Goal: Information Seeking & Learning: Learn about a topic

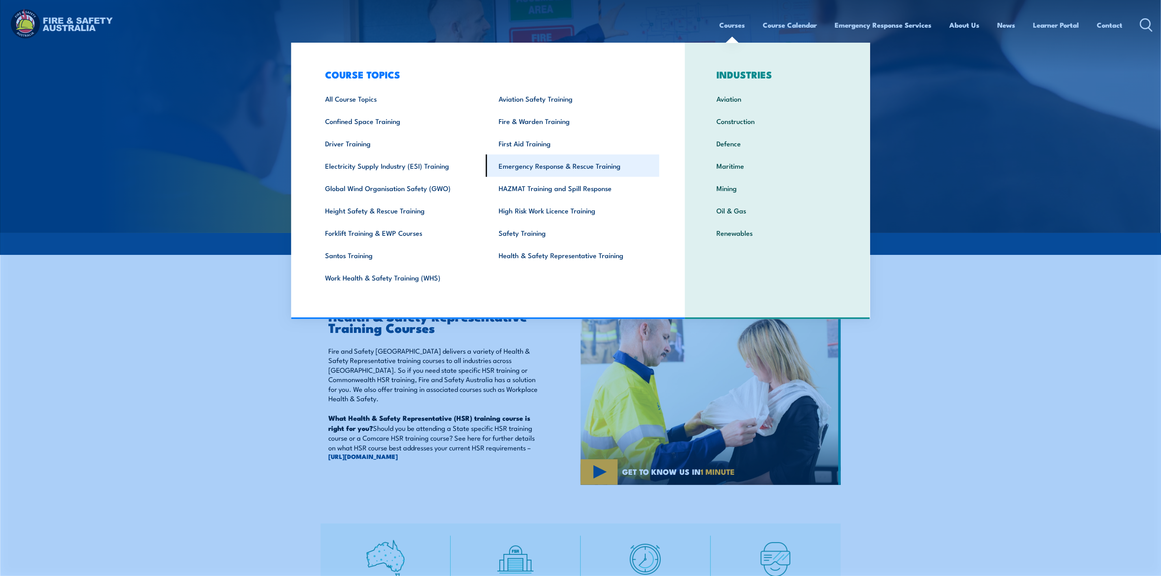
click at [506, 169] on link "Emergency Response & Rescue Training" at bounding box center [573, 165] width 174 height 22
click at [513, 161] on link "Emergency Response & Rescue Training" at bounding box center [573, 165] width 174 height 22
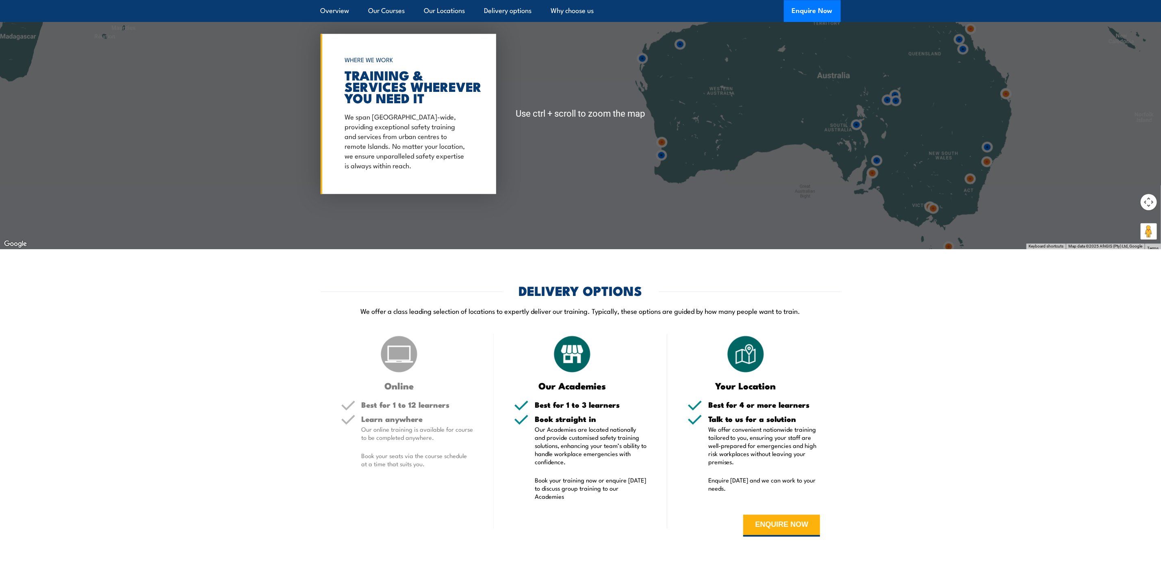
scroll to position [1585, 0]
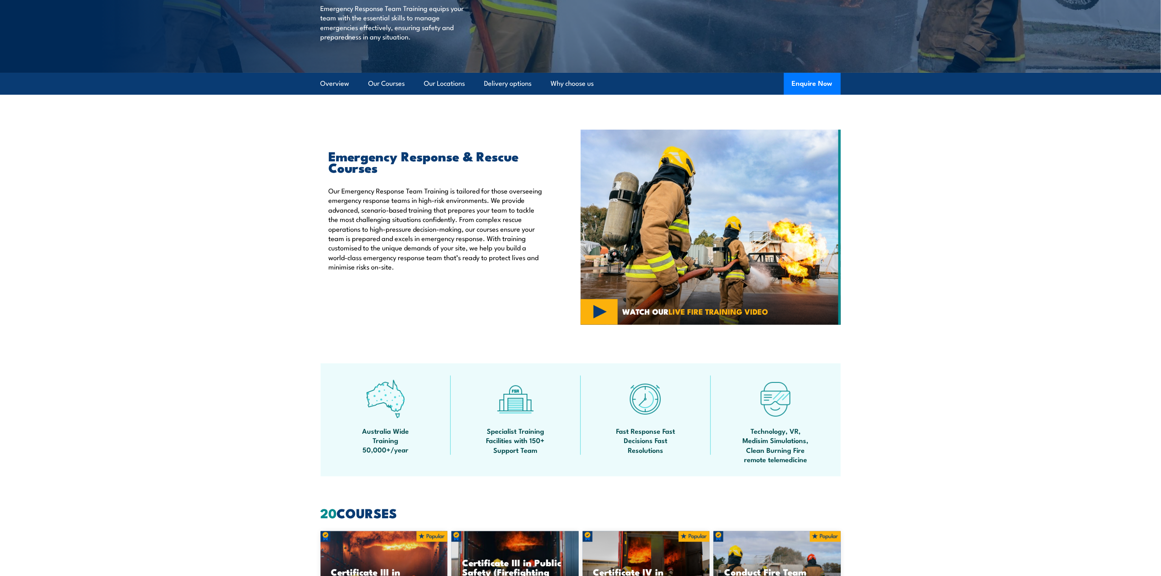
scroll to position [427, 0]
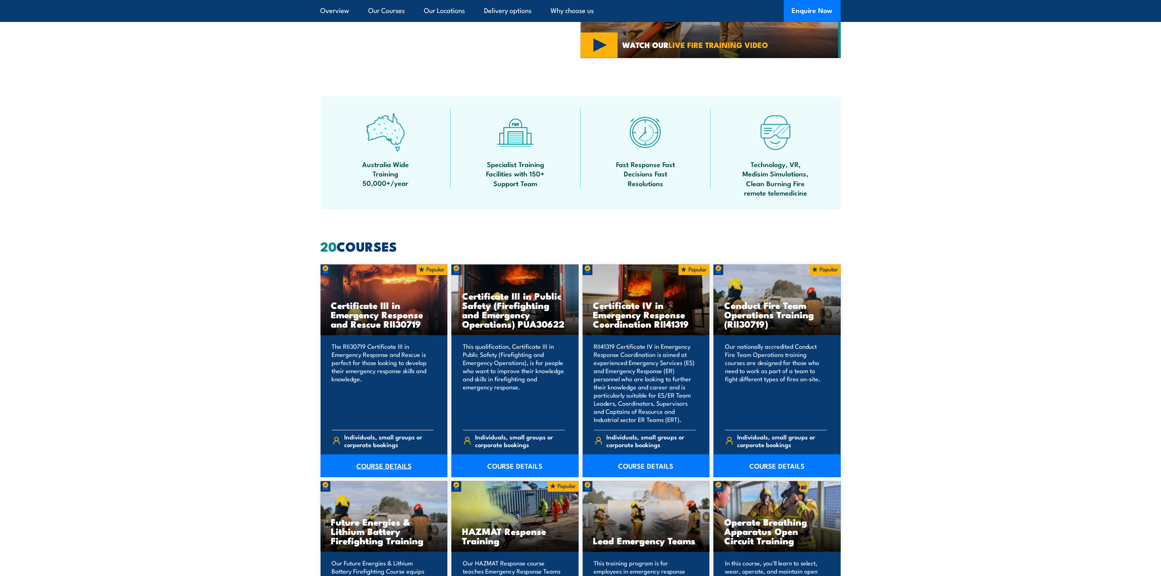
click at [378, 462] on link "COURSE DETAILS" at bounding box center [384, 465] width 127 height 23
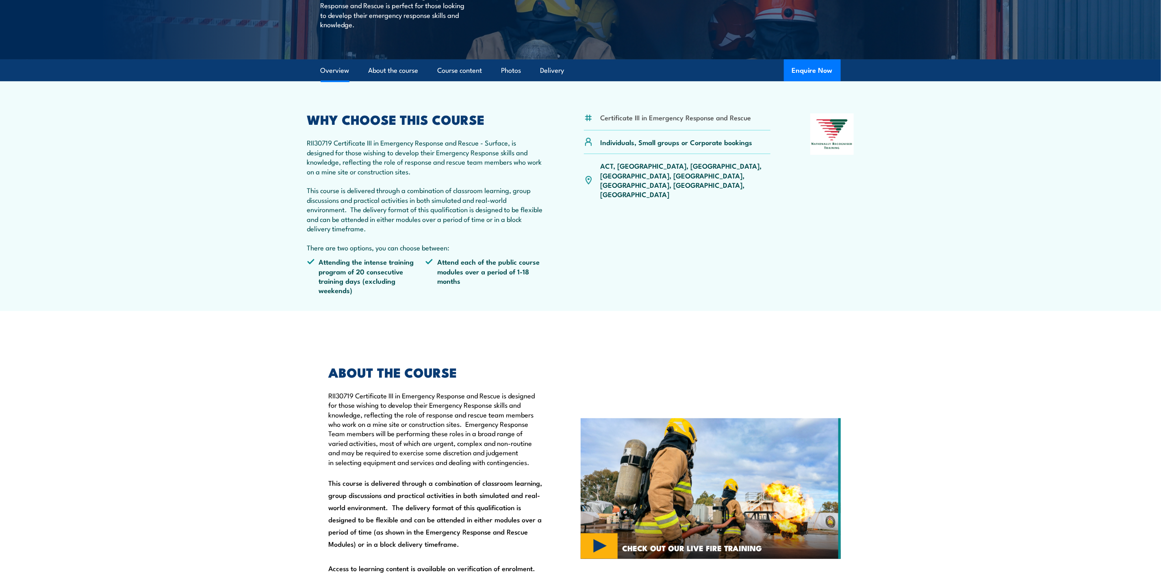
scroll to position [174, 0]
